Goal: Check status: Check status

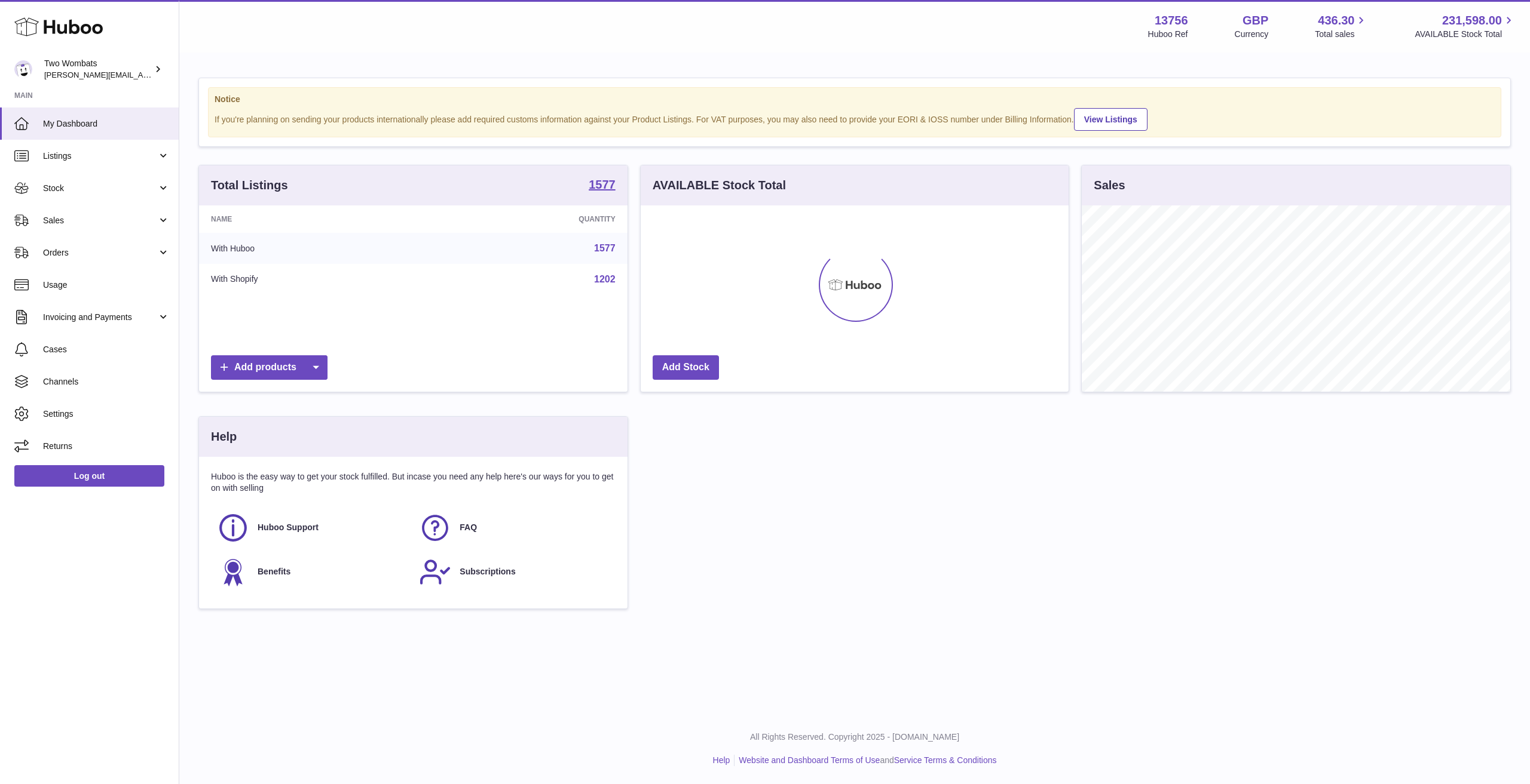
scroll to position [186, 428]
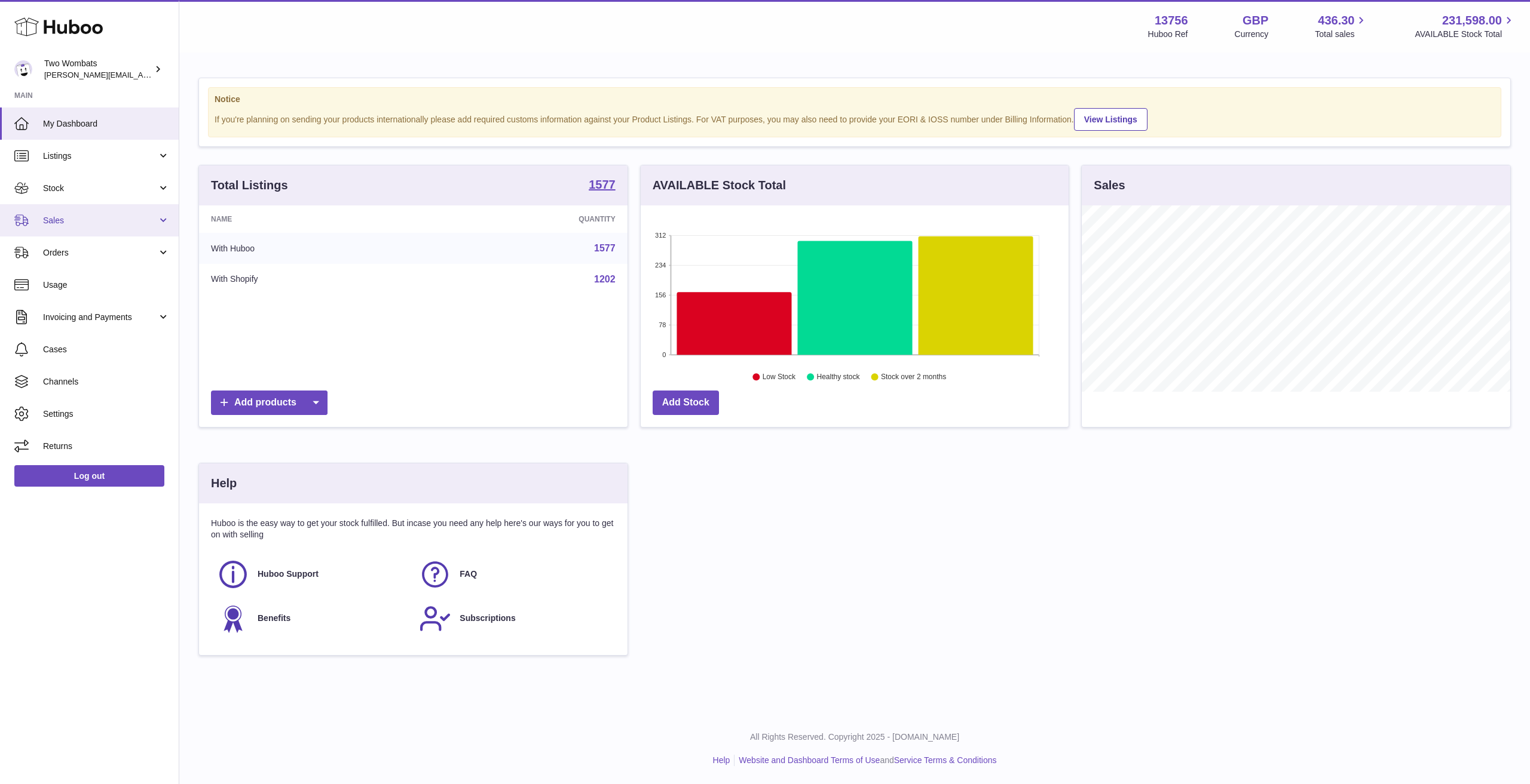
click at [58, 220] on span "Sales" at bounding box center [100, 221] width 114 height 12
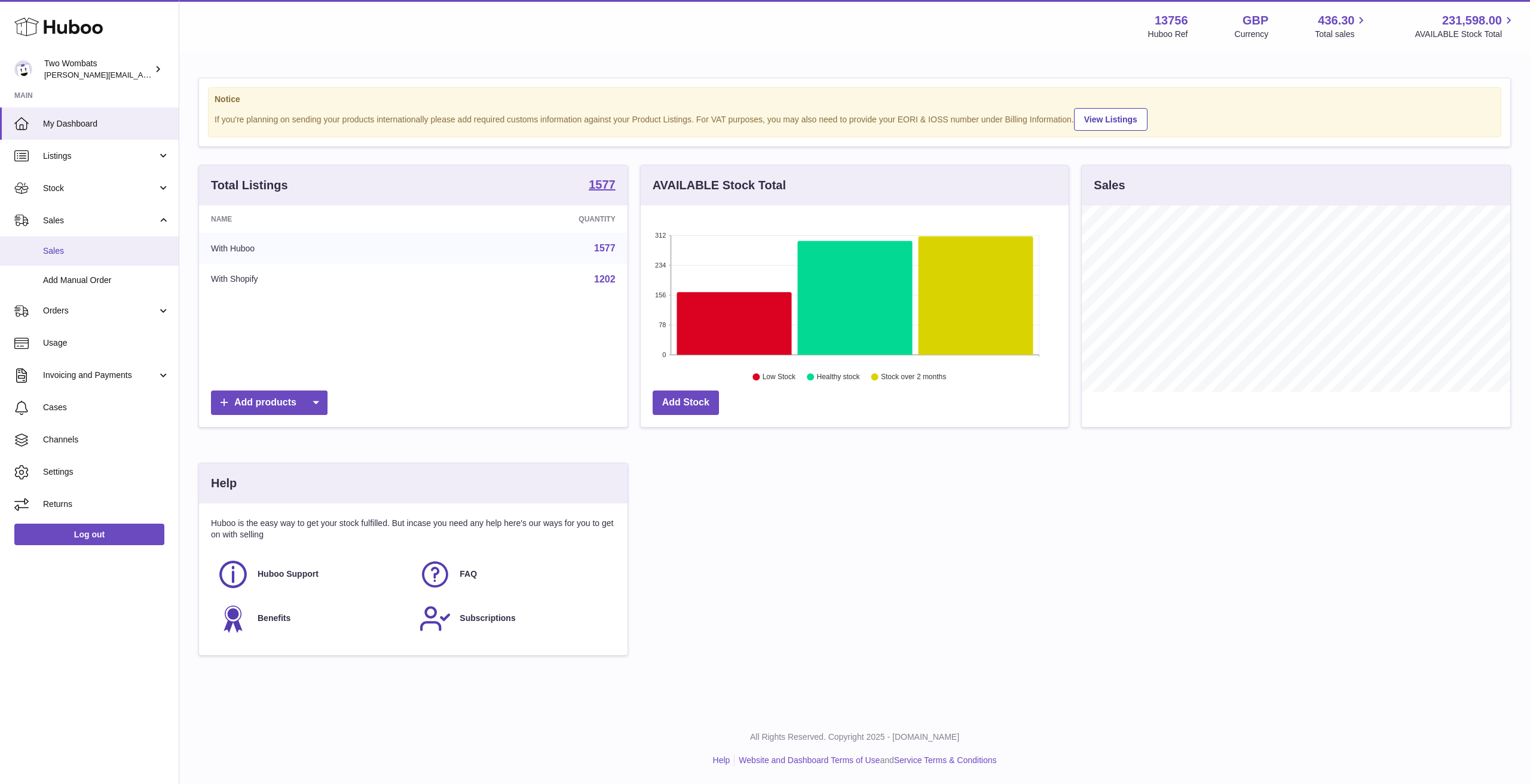
click at [93, 262] on link "Sales" at bounding box center [89, 251] width 179 height 29
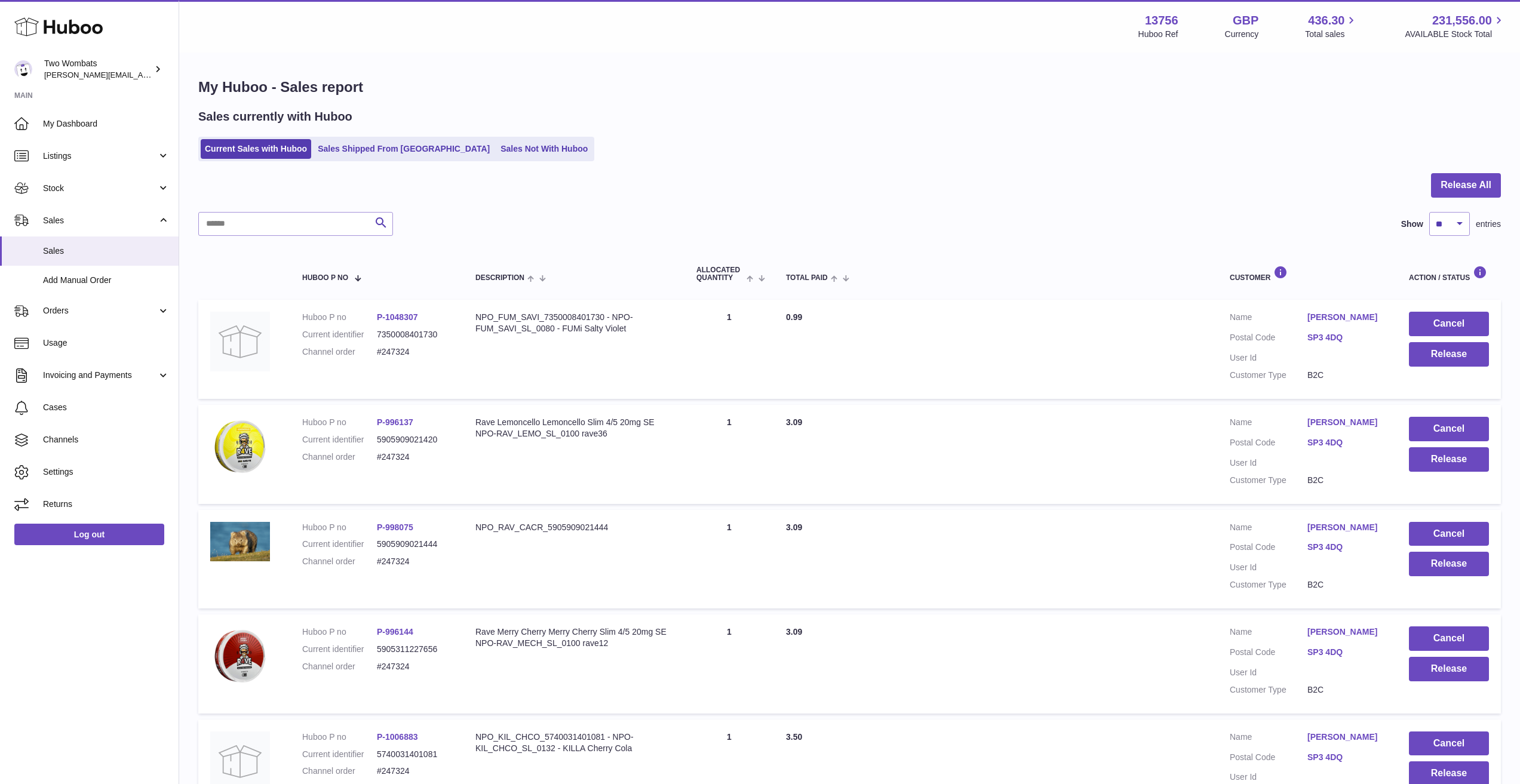
click at [316, 210] on div at bounding box center [850, 193] width 1303 height 39
click at [308, 222] on input "text" at bounding box center [296, 224] width 195 height 24
paste input "******"
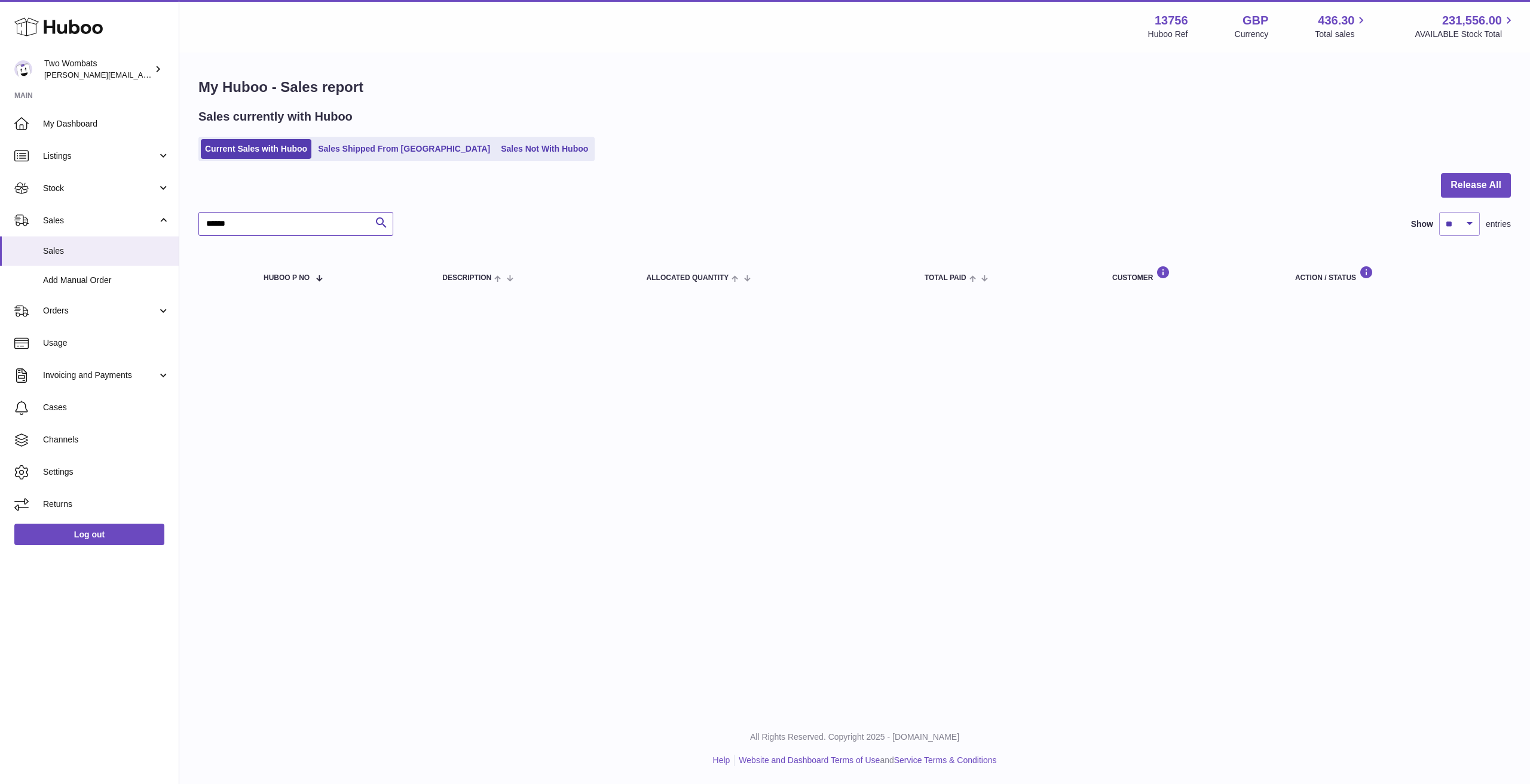
type input "******"
click at [363, 149] on link "Sales Shipped From Huboo" at bounding box center [404, 149] width 181 height 19
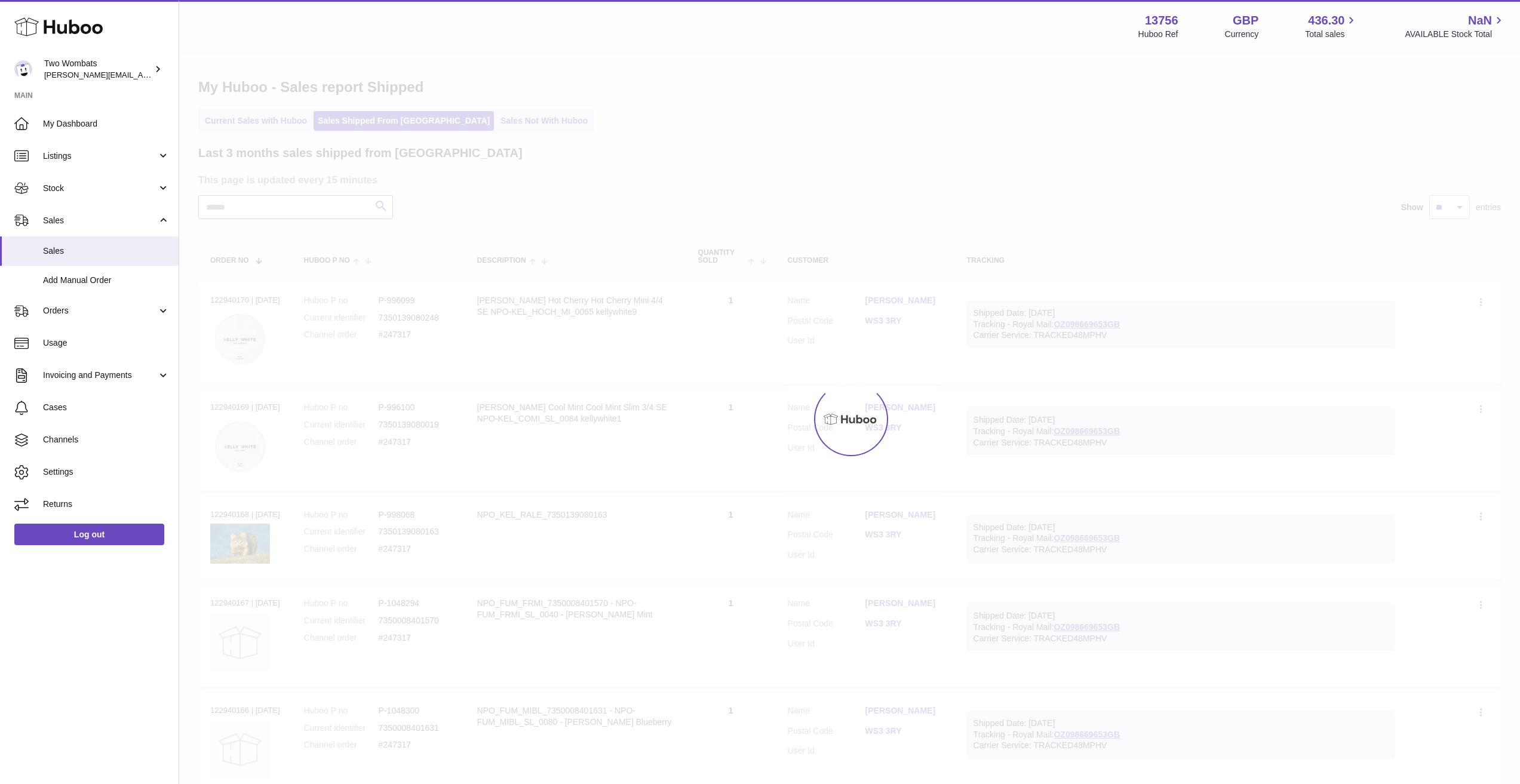
click at [284, 216] on input "text" at bounding box center [296, 207] width 195 height 24
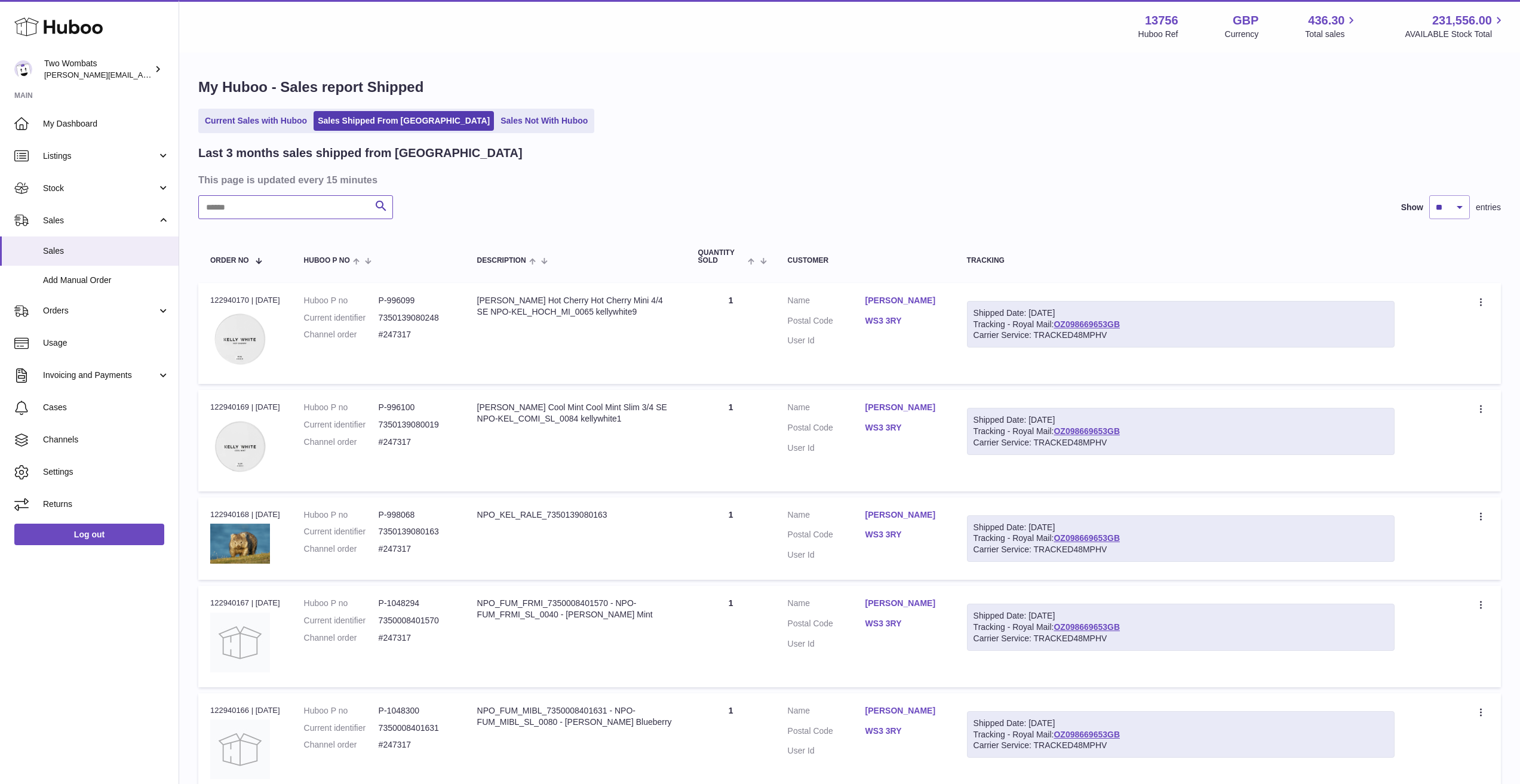
paste input "******"
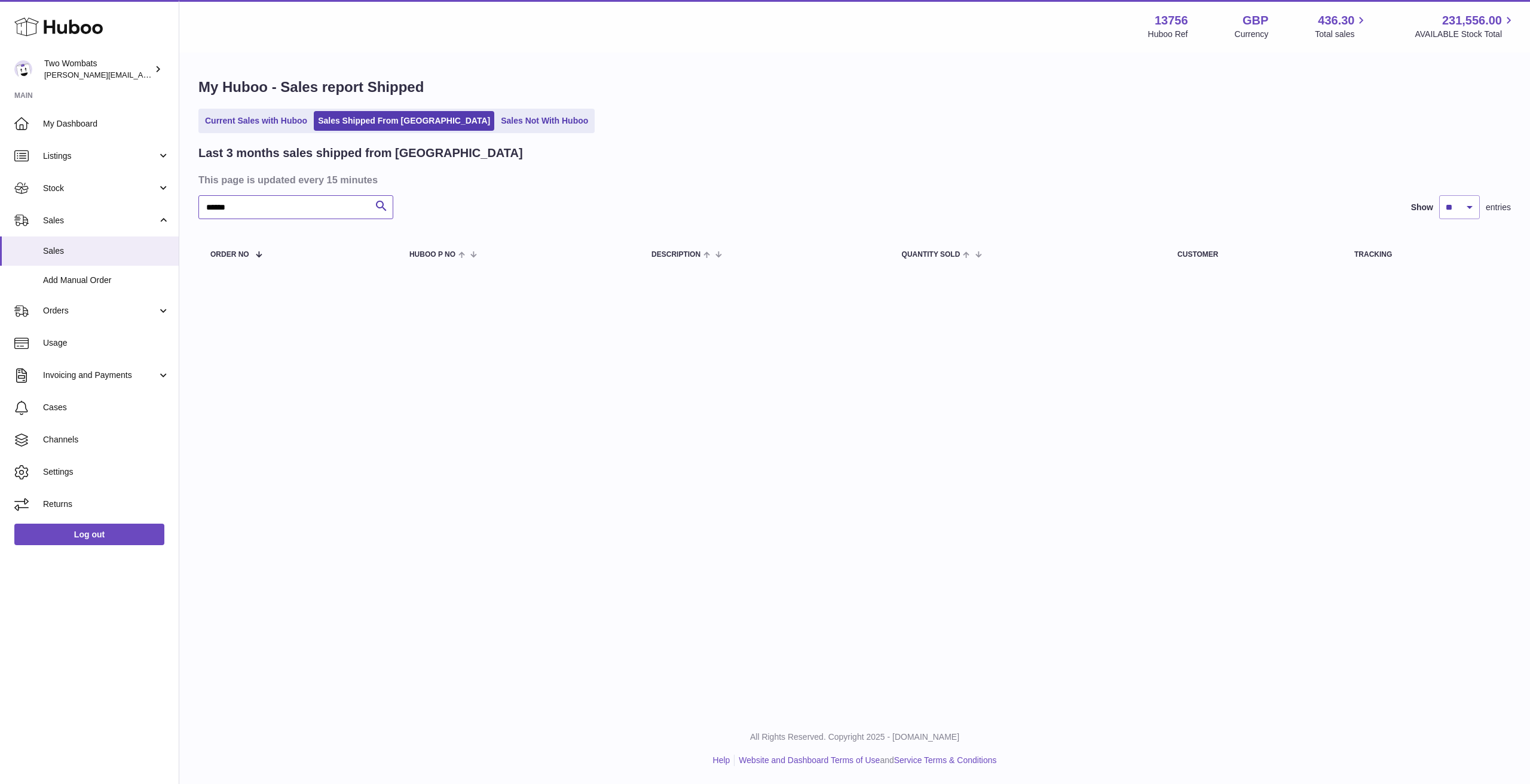
type input "******"
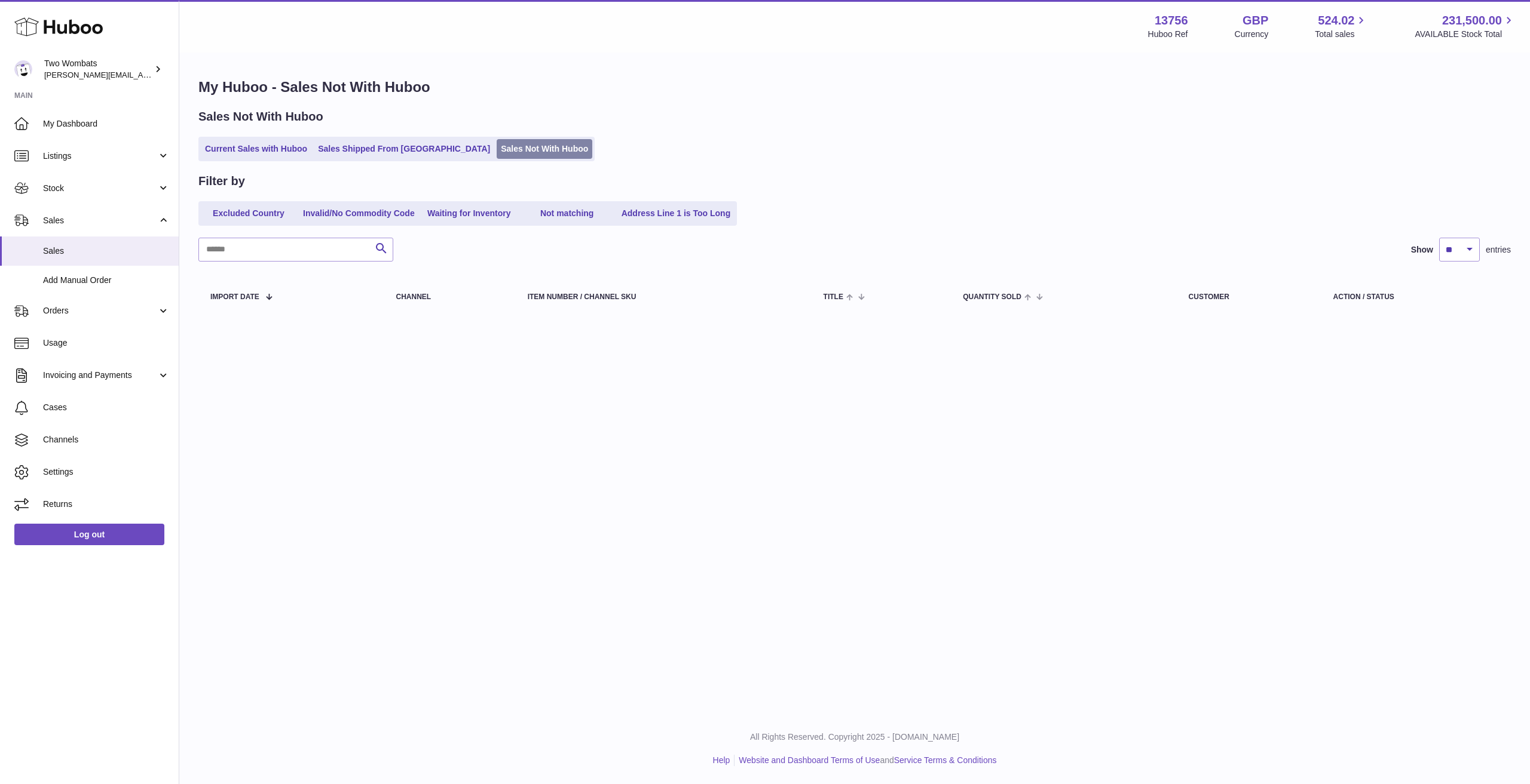
click at [497, 147] on link "Sales Not With Huboo" at bounding box center [544, 149] width 96 height 19
click at [105, 315] on span "Orders" at bounding box center [100, 311] width 114 height 12
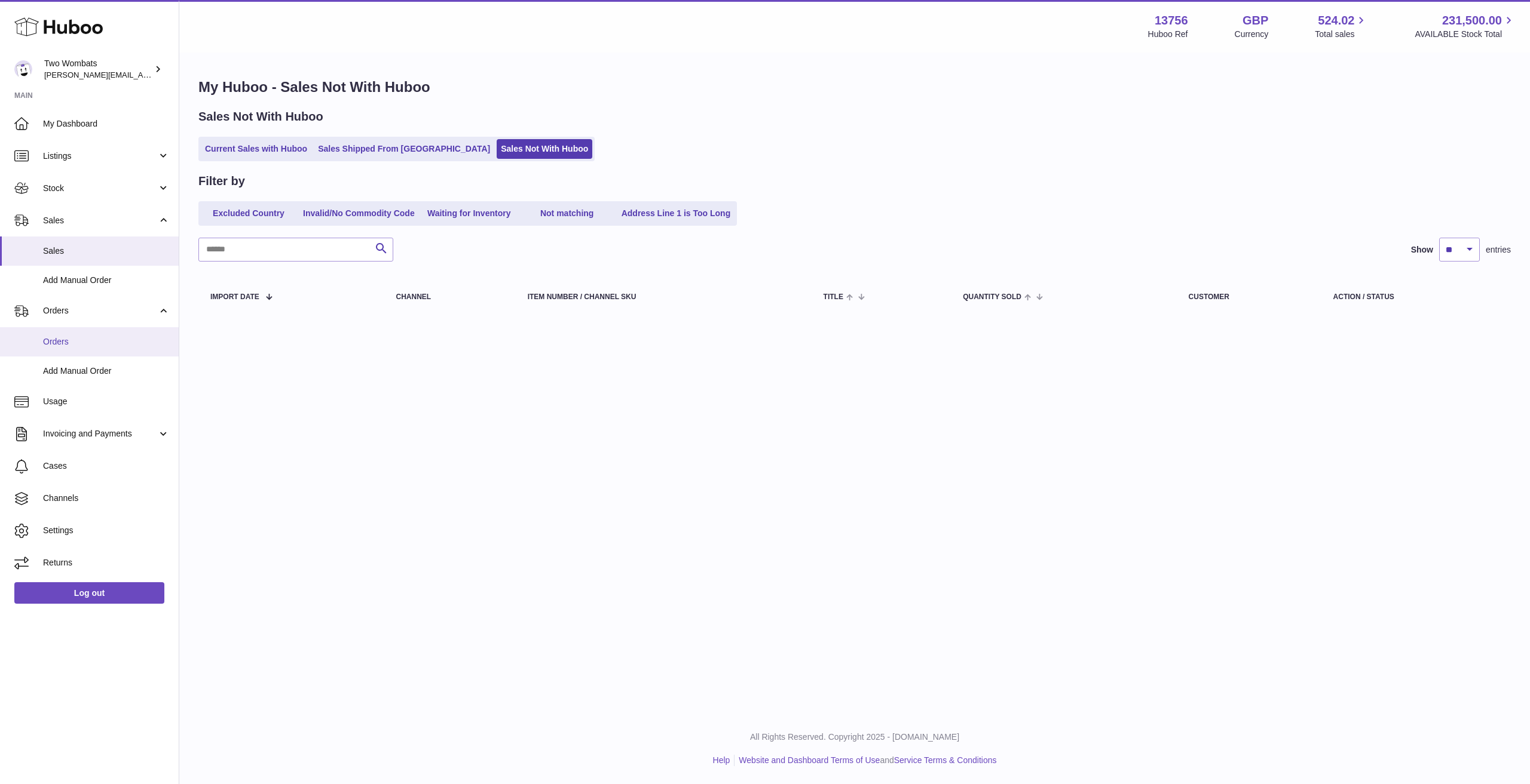
click at [96, 347] on span "Orders" at bounding box center [107, 342] width 127 height 12
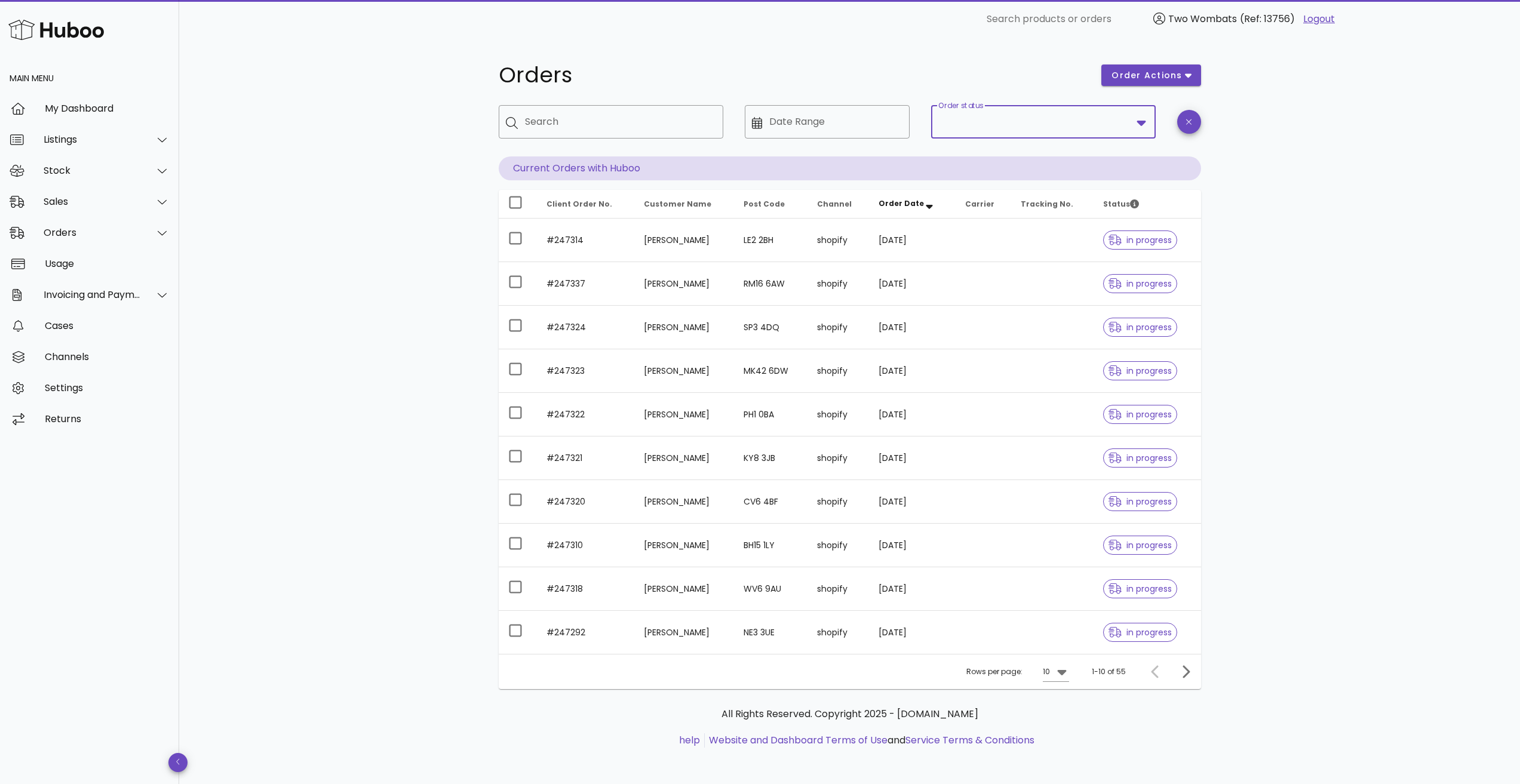
click at [1075, 120] on input "Order status" at bounding box center [1035, 122] width 193 height 19
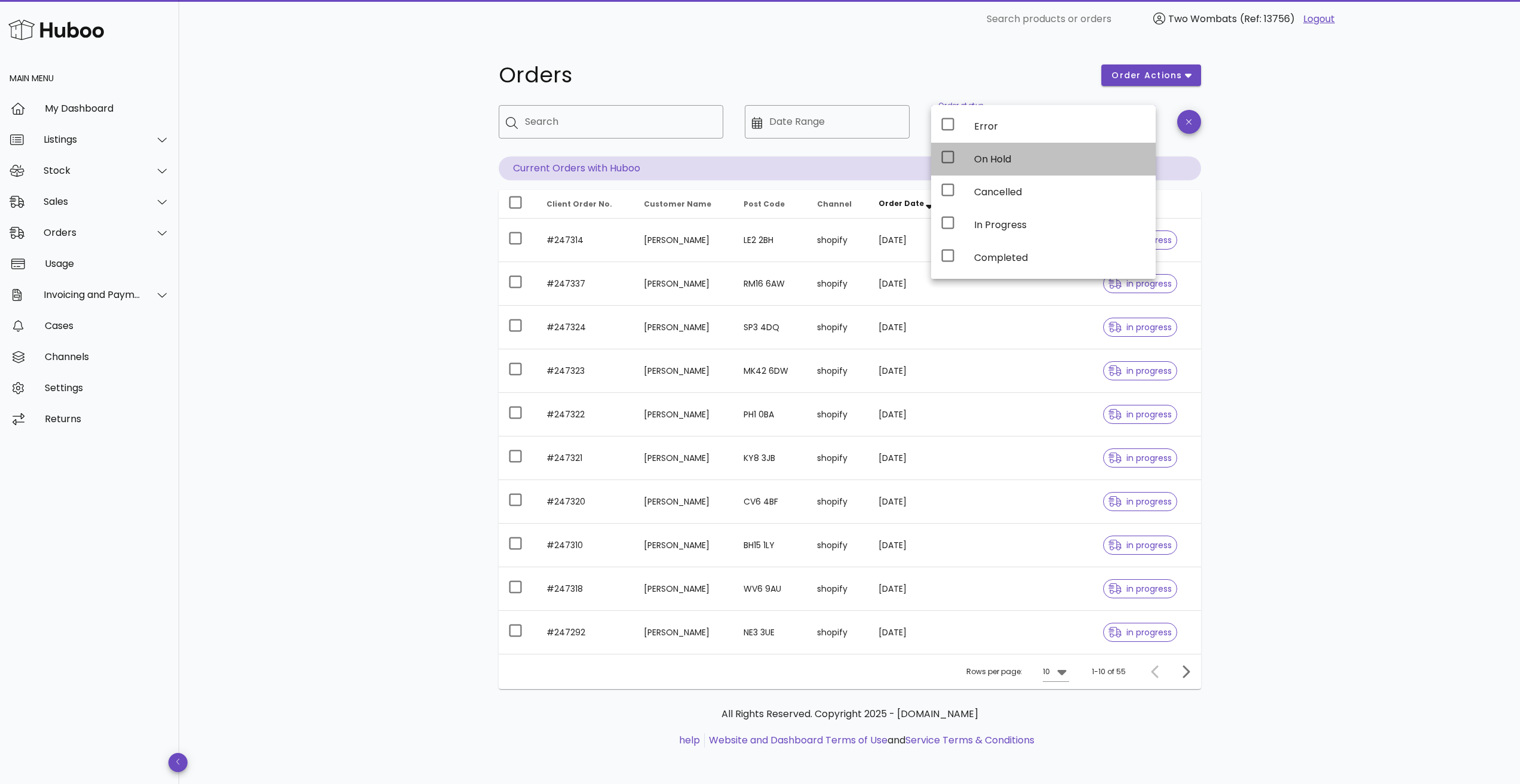
click at [1023, 161] on div "On Hold" at bounding box center [1060, 159] width 172 height 12
click at [1360, 243] on div "Orders order actions ​ Search ​ Date Range ​ Order status On Hold Current Order…" at bounding box center [850, 412] width 1341 height 748
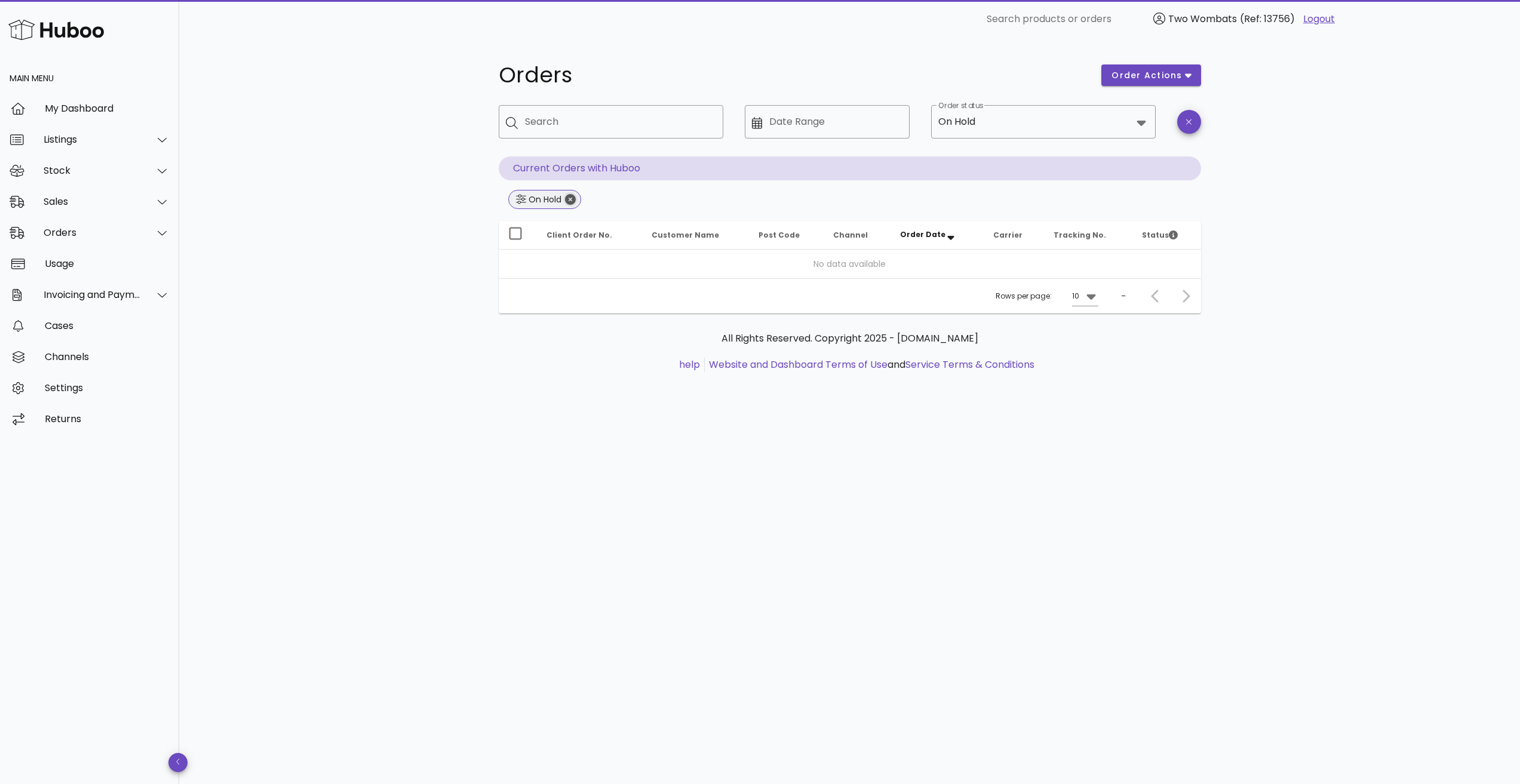
click at [570, 200] on icon "Close" at bounding box center [571, 199] width 11 height 11
click at [990, 114] on input "Order status" at bounding box center [1055, 122] width 154 height 19
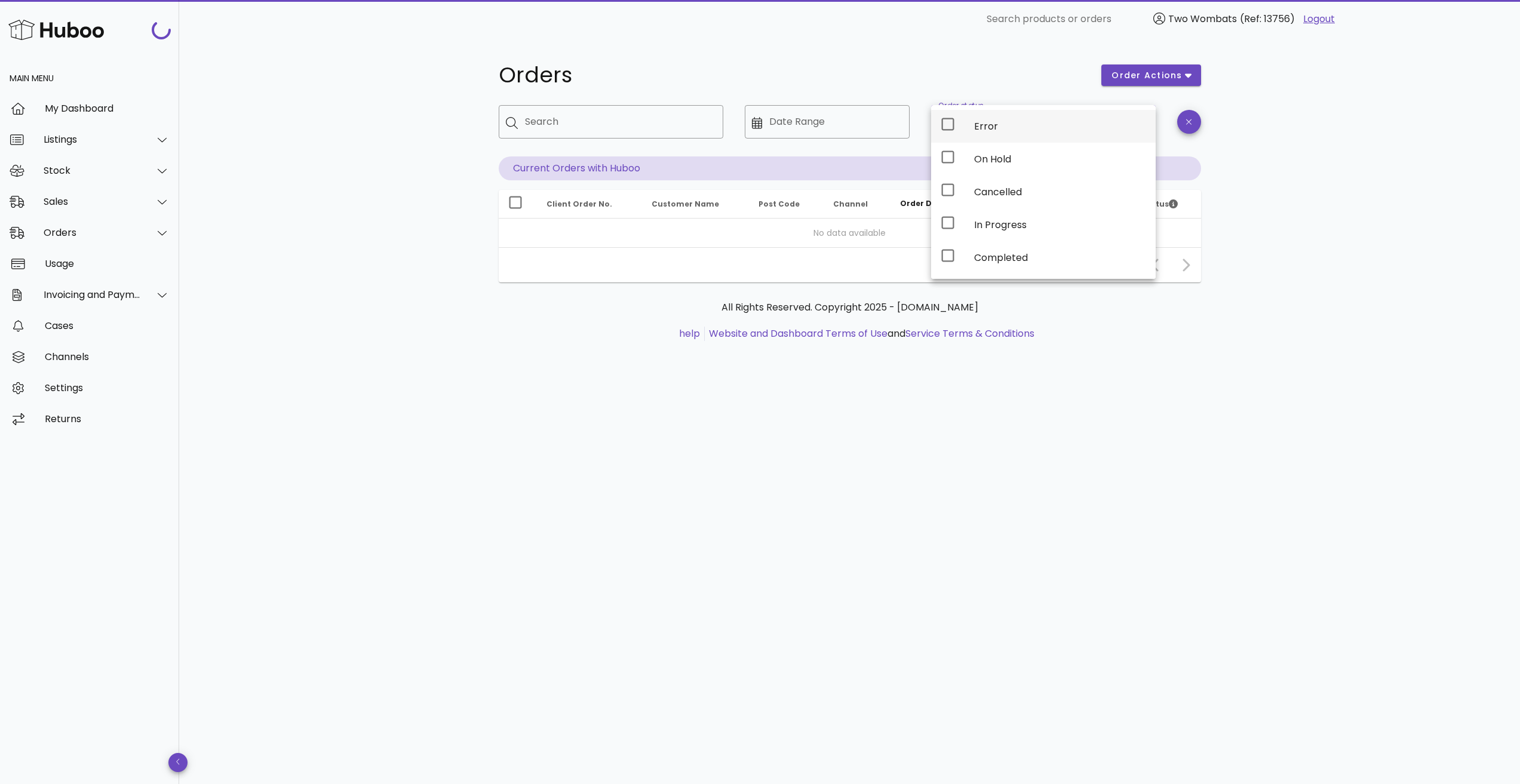
drag, startPoint x: 973, startPoint y: 130, endPoint x: 964, endPoint y: 138, distance: 12.0
click at [973, 131] on div "Error" at bounding box center [1043, 127] width 224 height 33
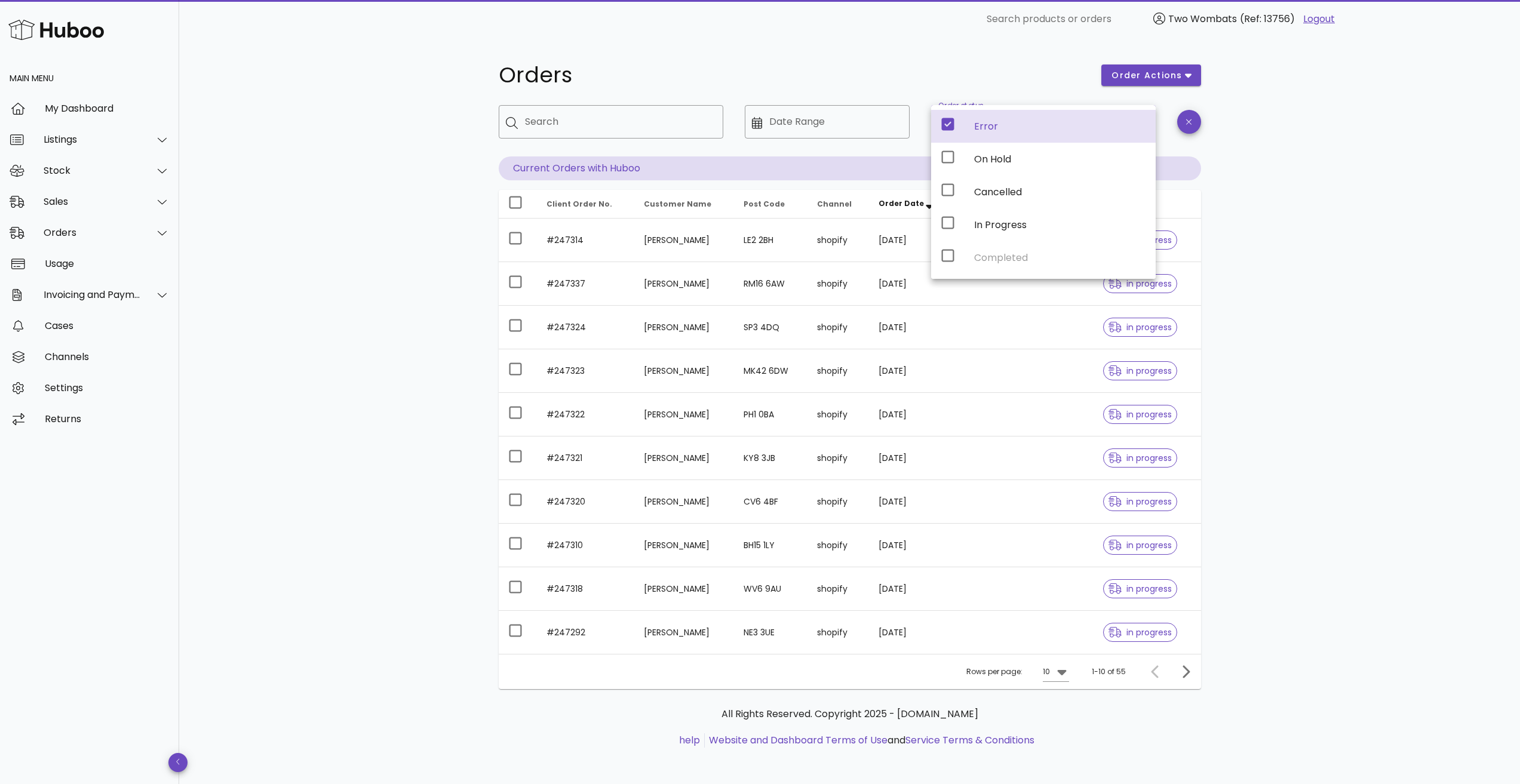
drag, startPoint x: 184, startPoint y: 241, endPoint x: 257, endPoint y: 237, distance: 73.1
click at [189, 238] on div "Orders order actions ​ Search ​ Date Range ​ Order status Error Current Orders …" at bounding box center [850, 412] width 1341 height 748
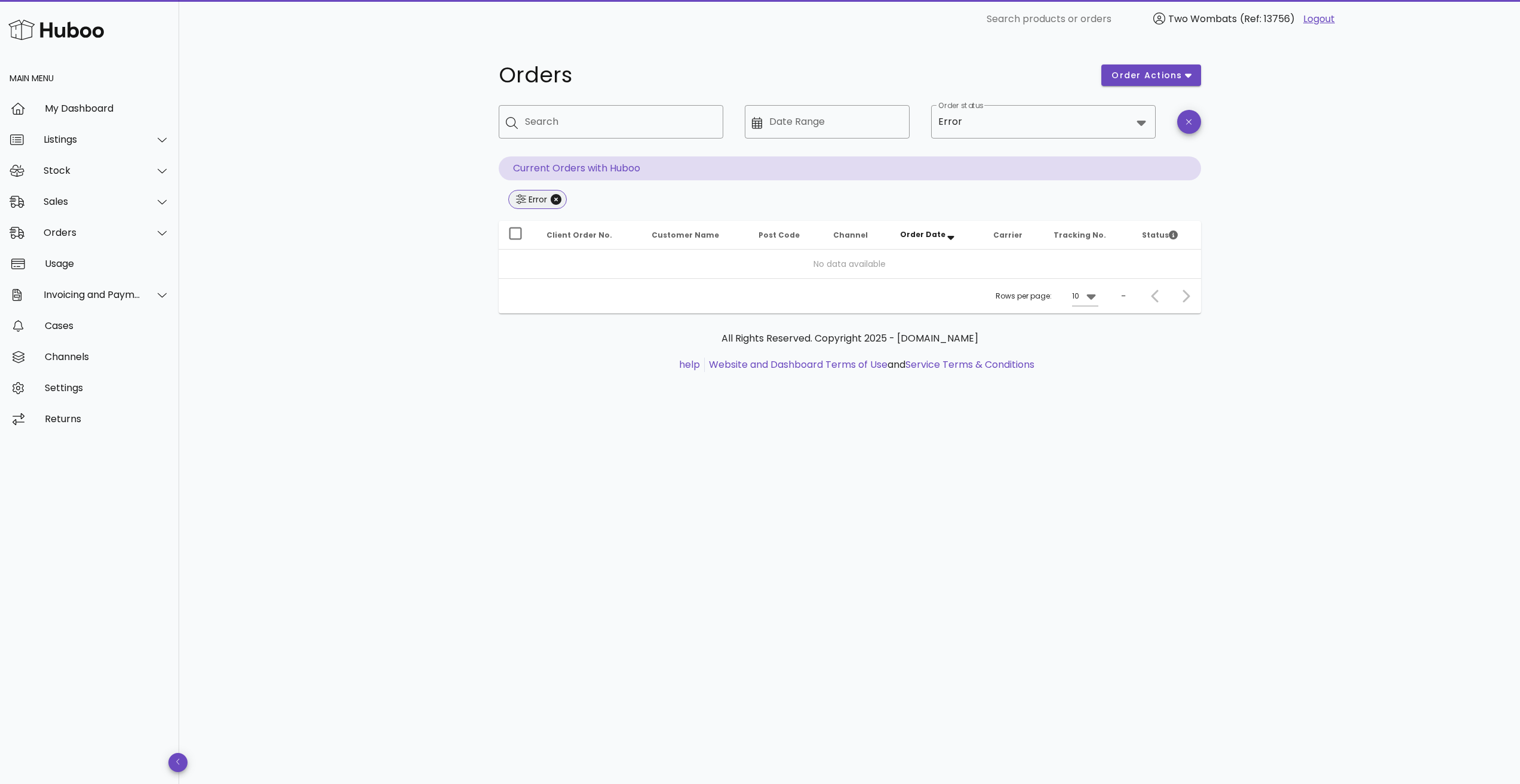
click at [559, 205] on span "Error" at bounding box center [538, 199] width 44 height 18
click at [559, 197] on icon "Close" at bounding box center [556, 199] width 11 height 11
